Goal: Find specific page/section: Find specific page/section

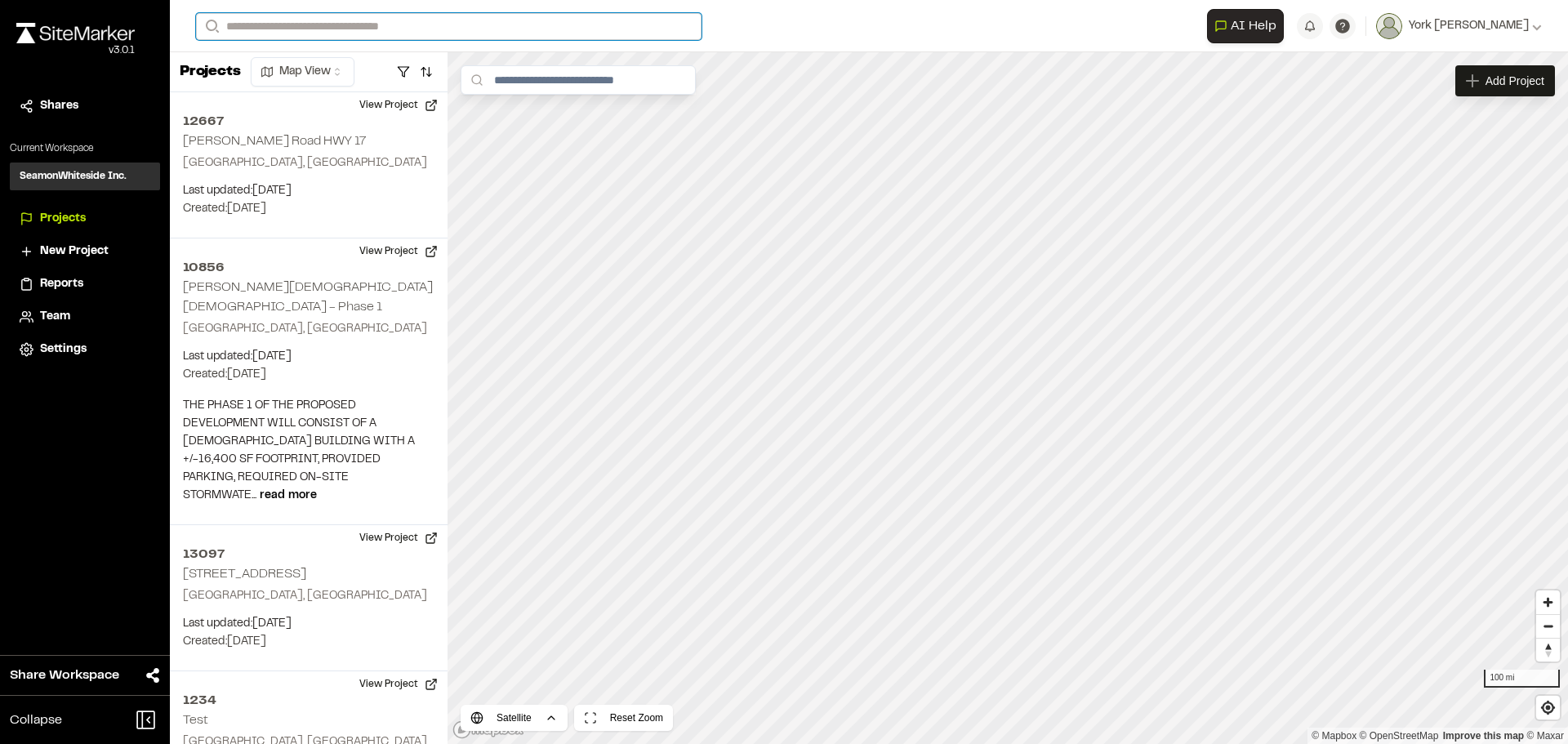
click at [251, 28] on input "Search" at bounding box center [448, 27] width 505 height 27
type input "****"
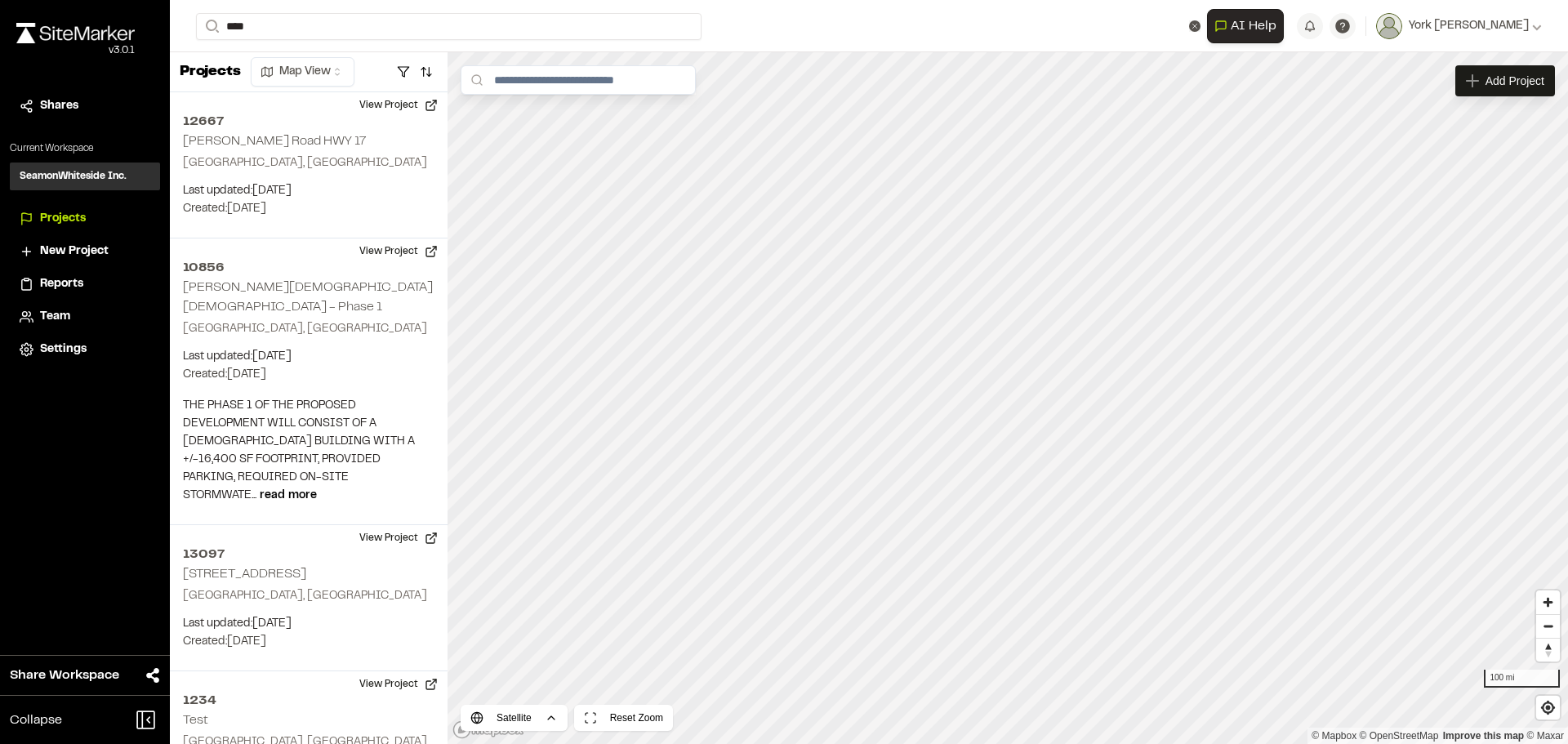
click at [264, 82] on p "[GEOGRAPHIC_DATA] , [GEOGRAPHIC_DATA]" at bounding box center [340, 83] width 268 height 18
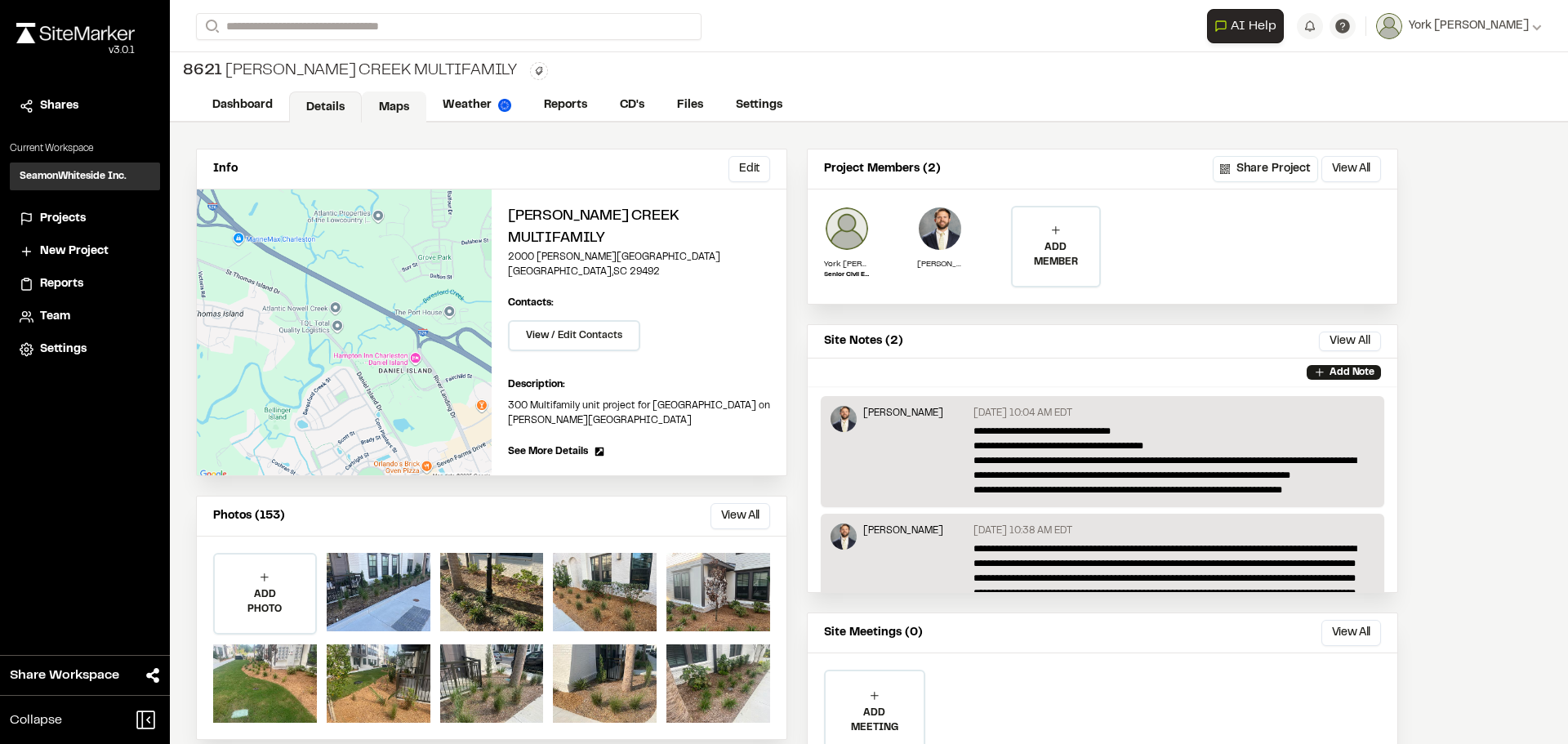
click at [397, 109] on link "Maps" at bounding box center [394, 106] width 64 height 31
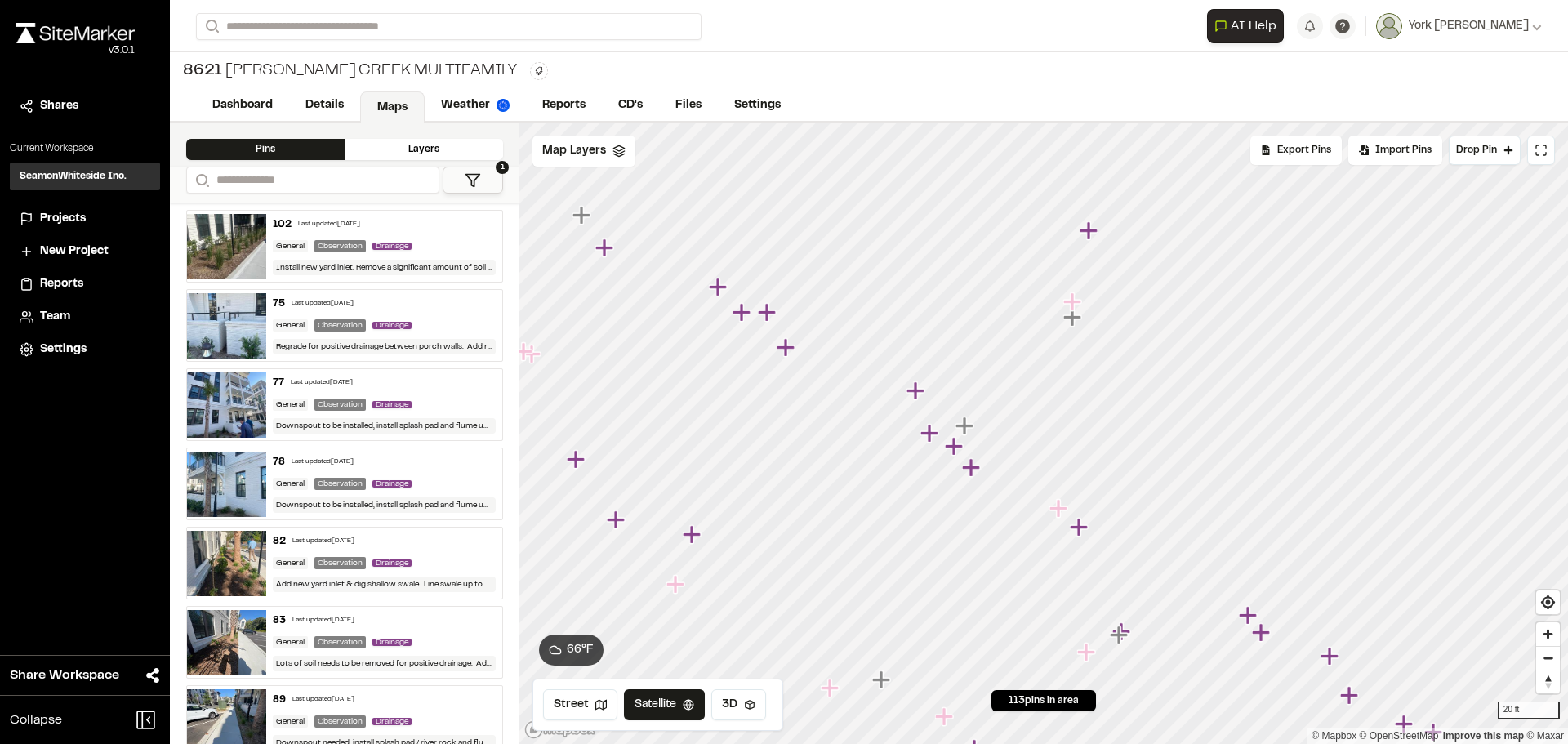
click at [1058, 509] on icon "Map marker" at bounding box center [1058, 507] width 18 height 18
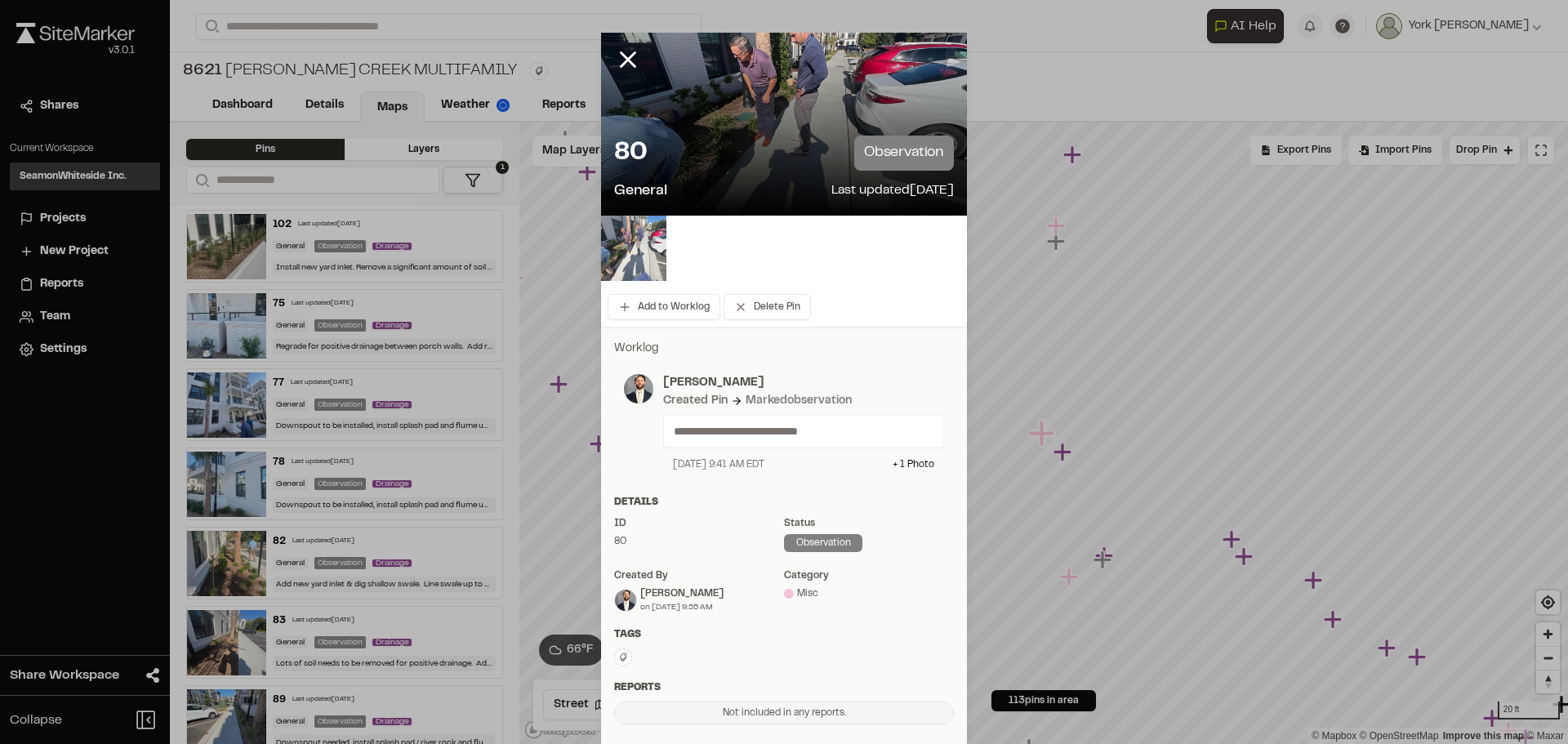
click at [622, 229] on img at bounding box center [633, 247] width 65 height 65
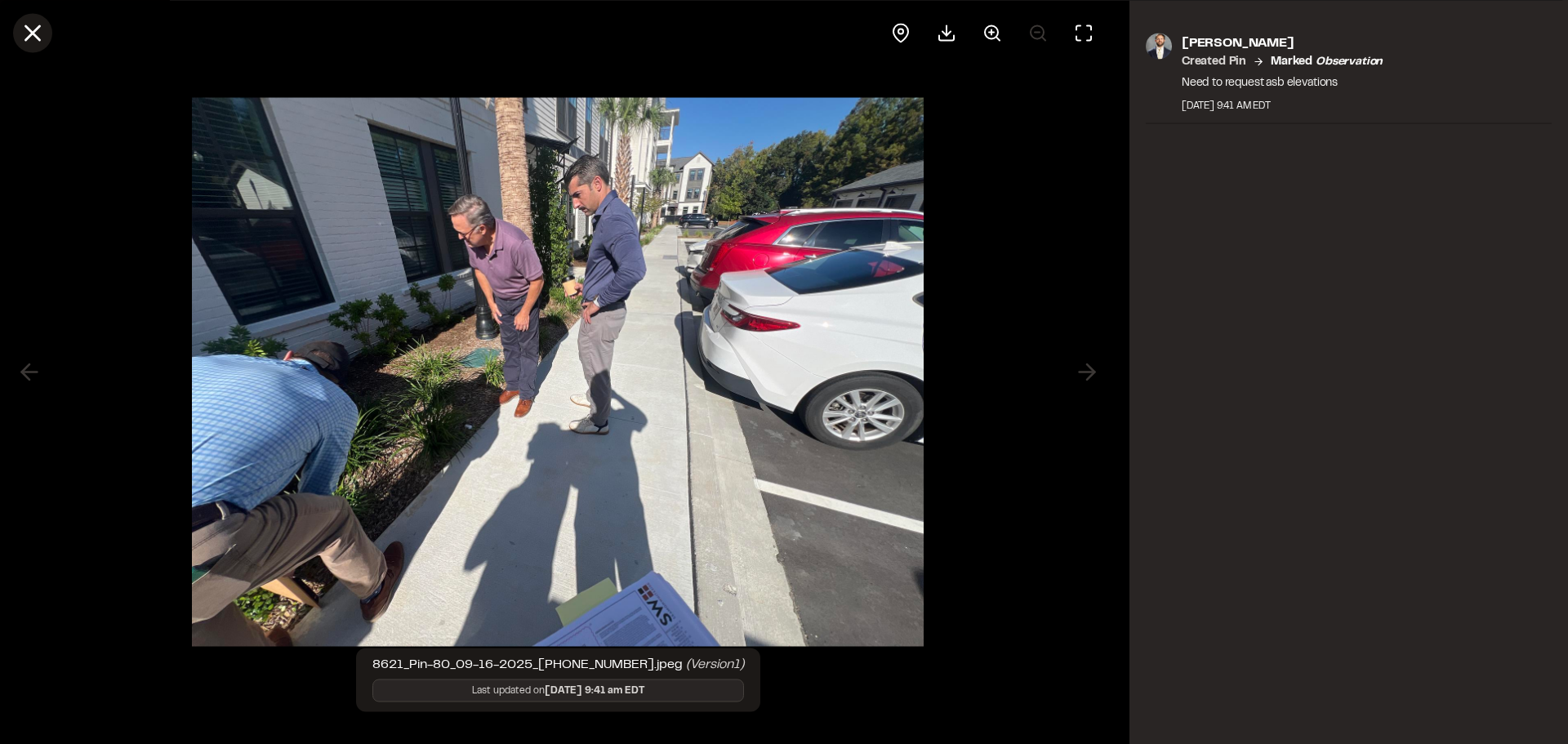
click at [32, 32] on line at bounding box center [33, 33] width 14 height 14
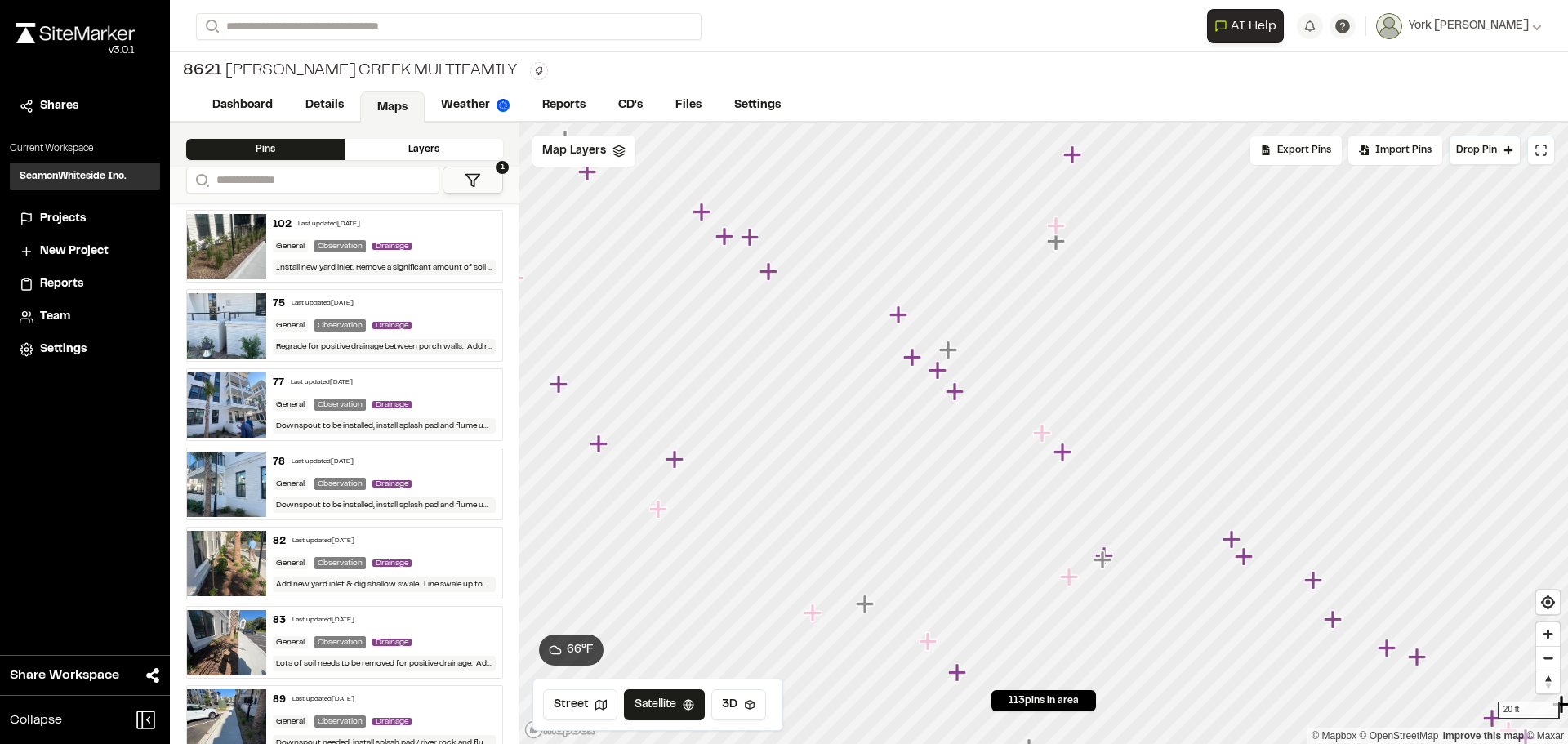
click at [1061, 451] on icon "Map marker" at bounding box center [1062, 451] width 18 height 18
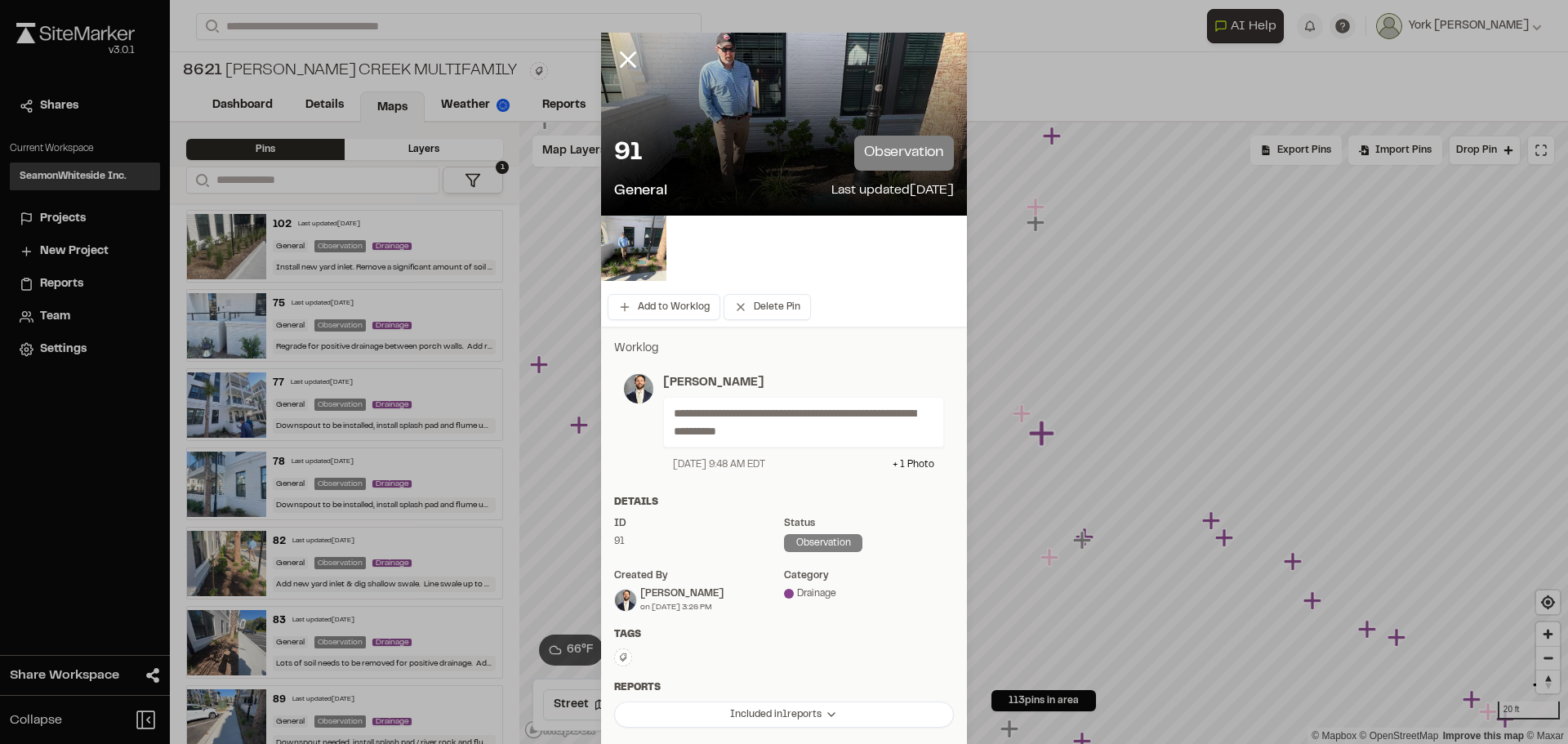
click at [662, 240] on div at bounding box center [784, 247] width 366 height 65
click at [648, 239] on img at bounding box center [633, 247] width 65 height 65
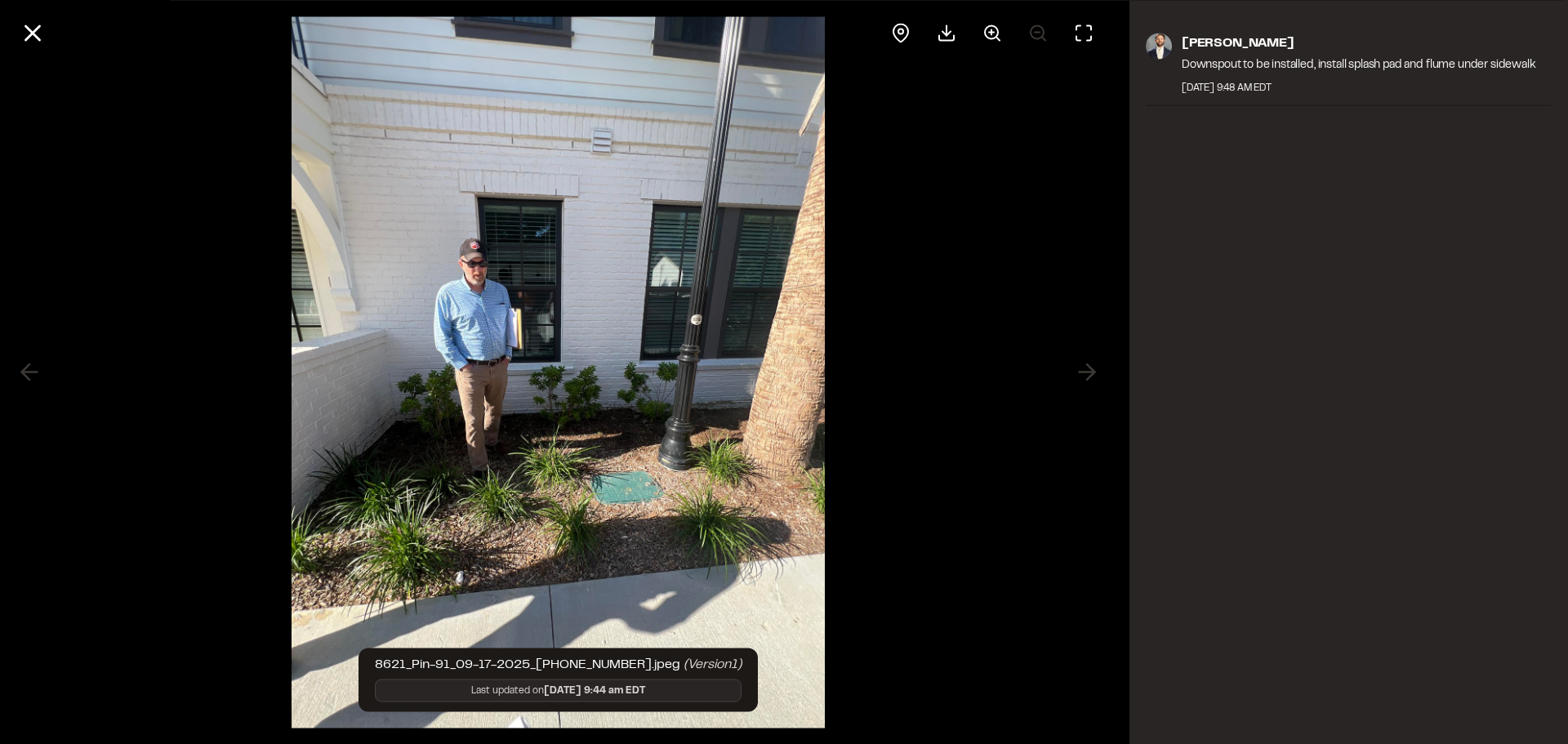
click at [631, 469] on img at bounding box center [558, 372] width 534 height 744
click at [702, 332] on img at bounding box center [558, 372] width 534 height 744
